Goal: Task Accomplishment & Management: Use online tool/utility

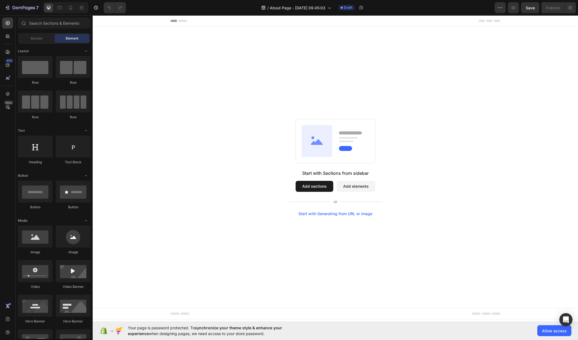
click at [220, 158] on div "Start with Sections from sidebar Add sections Add elements Start with Generatin…" at bounding box center [334, 167] width 445 height 97
click at [37, 147] on div at bounding box center [35, 147] width 35 height 22
click at [243, 74] on div "Start with Sections from sidebar Add sections Add elements Start with Generatin…" at bounding box center [335, 168] width 485 height 282
click at [253, 156] on div "Start with Sections from sidebar Add sections Add elements Start with Generatin…" at bounding box center [334, 167] width 445 height 97
click at [9, 48] on div at bounding box center [7, 51] width 11 height 11
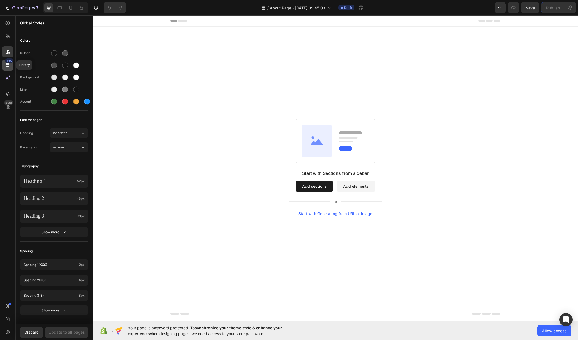
click at [9, 65] on icon at bounding box center [8, 65] width 4 height 4
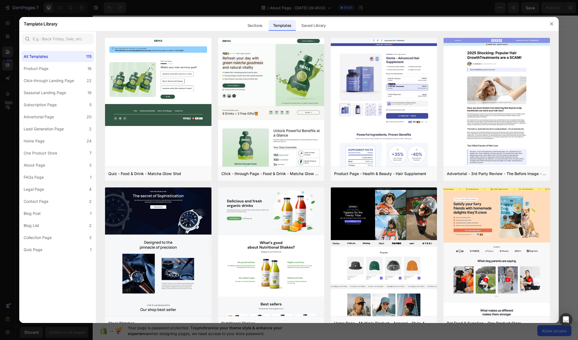
click at [8, 78] on div at bounding box center [289, 170] width 578 height 340
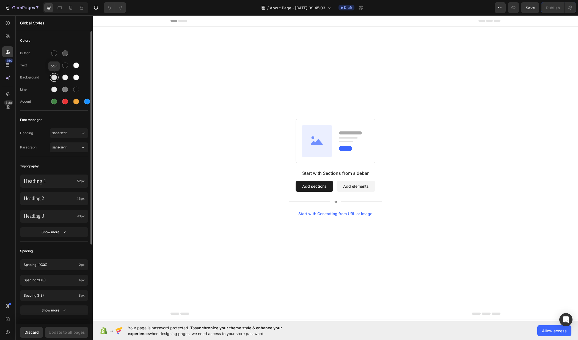
click at [54, 79] on div at bounding box center [54, 78] width 6 height 6
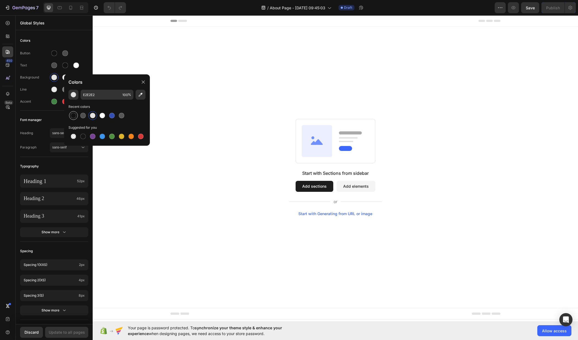
click at [73, 116] on div at bounding box center [73, 115] width 5 height 5
type input "121212"
click at [155, 51] on div "Start with Sections from sidebar Add sections Add elements Start with Generatin…" at bounding box center [335, 168] width 485 height 282
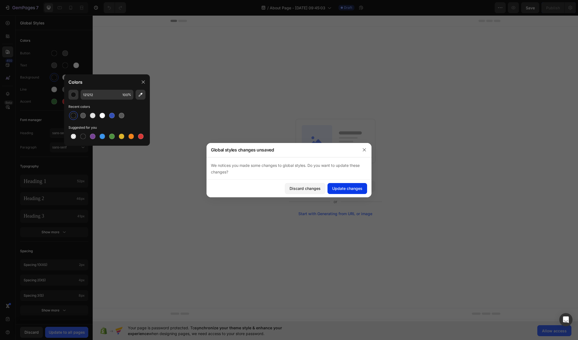
click at [344, 188] on div "Update changes" at bounding box center [347, 189] width 30 height 6
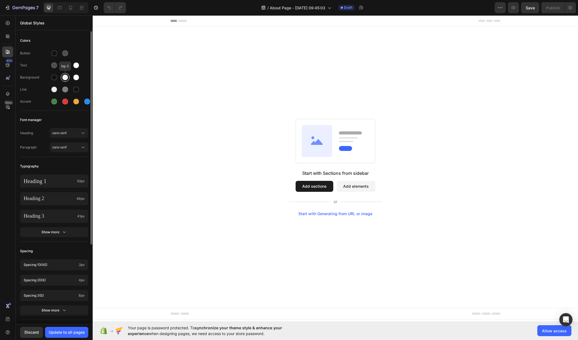
click at [64, 78] on div at bounding box center [65, 78] width 6 height 6
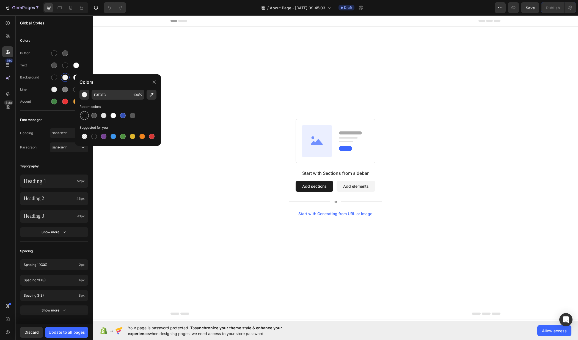
click at [84, 117] on div at bounding box center [84, 115] width 5 height 5
type input "121212"
click at [75, 81] on div "Colors" at bounding box center [118, 81] width 86 height 15
click at [74, 78] on div at bounding box center [76, 78] width 6 height 6
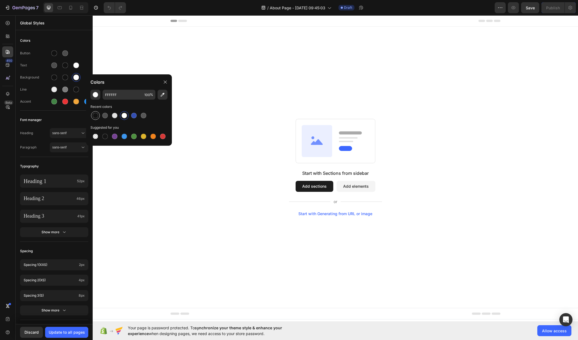
click at [96, 117] on div at bounding box center [95, 115] width 5 height 5
type input "121212"
click at [195, 201] on div "Start with Sections from sidebar Add sections Add elements Start with Generatin…" at bounding box center [334, 167] width 445 height 97
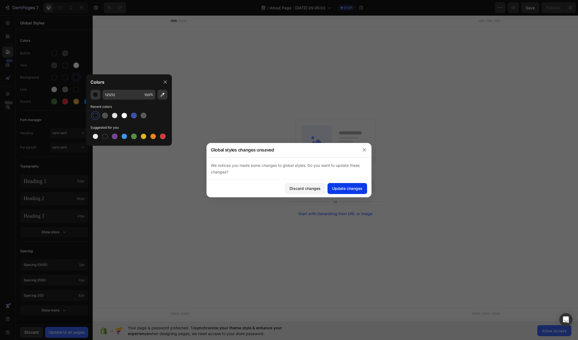
click at [360, 187] on div "Update changes" at bounding box center [347, 189] width 30 height 6
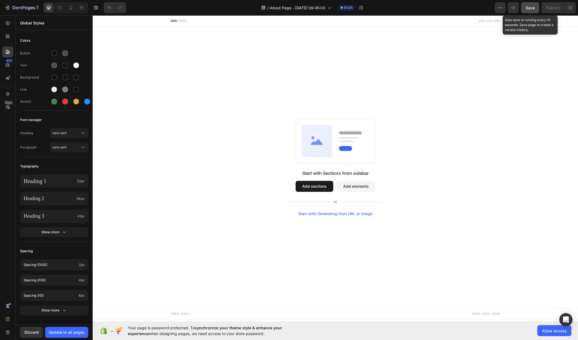
click at [528, 8] on span "Save" at bounding box center [529, 7] width 9 height 5
click at [7, 80] on icon at bounding box center [7, 78] width 5 height 5
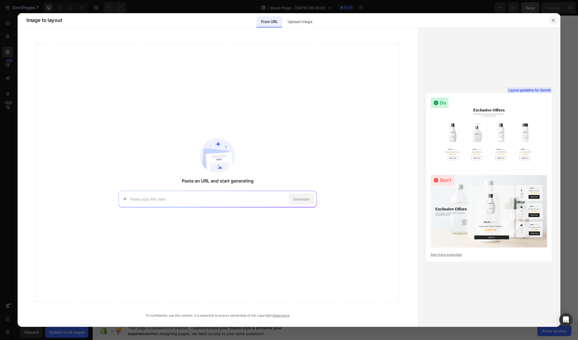
click at [552, 21] on icon "button" at bounding box center [553, 20] width 4 height 4
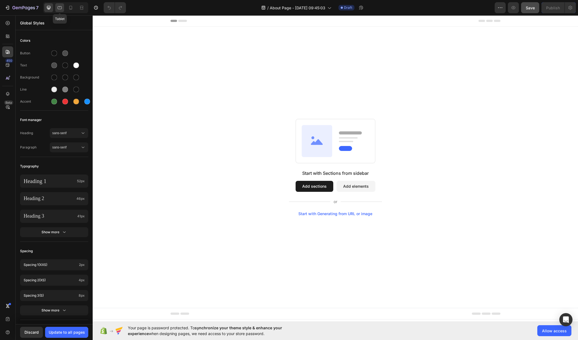
click at [58, 8] on icon at bounding box center [60, 7] width 4 height 3
click at [68, 9] on icon at bounding box center [70, 7] width 5 height 5
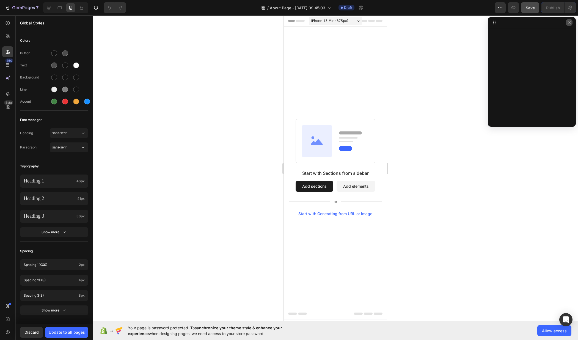
click at [570, 24] on icon "button" at bounding box center [569, 22] width 4 height 4
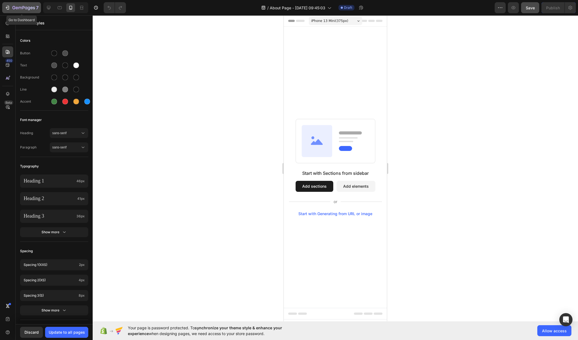
click at [7, 7] on icon "button" at bounding box center [7, 8] width 2 height 2
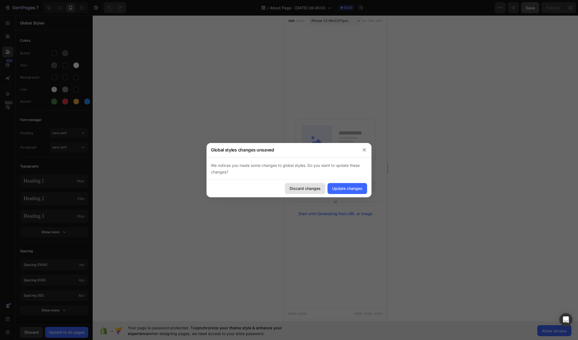
click at [309, 186] on div "Discard changes" at bounding box center [304, 189] width 31 height 6
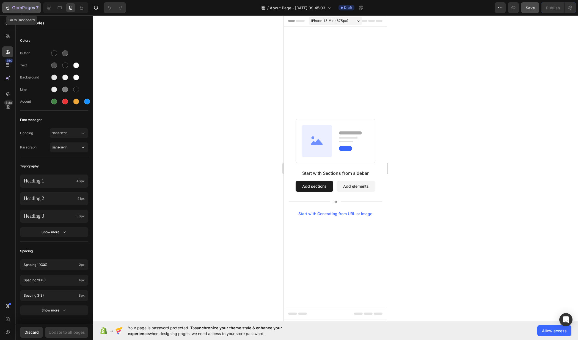
click at [7, 8] on icon "button" at bounding box center [7, 7] width 5 height 5
